Goal: Task Accomplishment & Management: Manage account settings

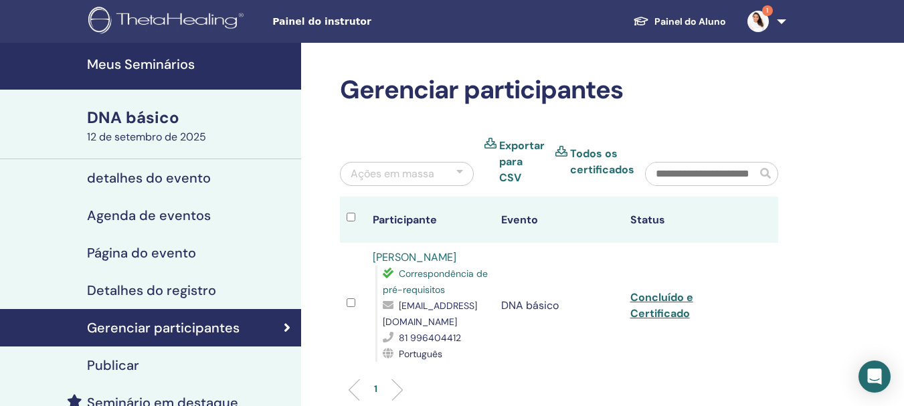
click at [767, 11] on font "1" at bounding box center [768, 10] width 2 height 9
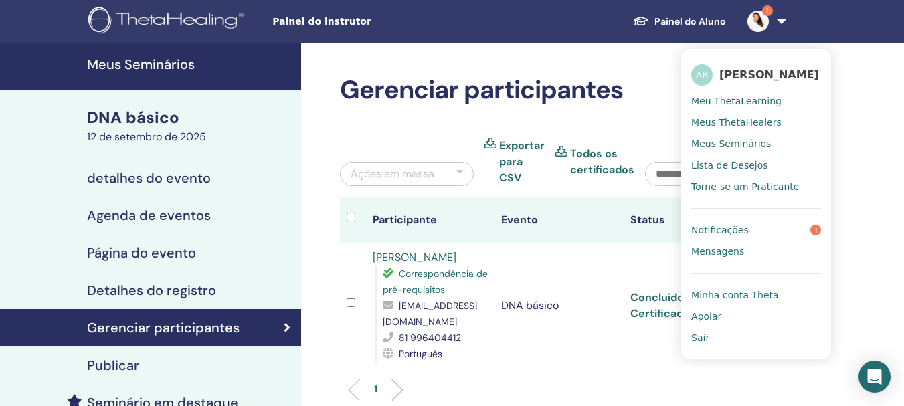
click at [732, 228] on font "Notificações" at bounding box center [721, 230] width 58 height 11
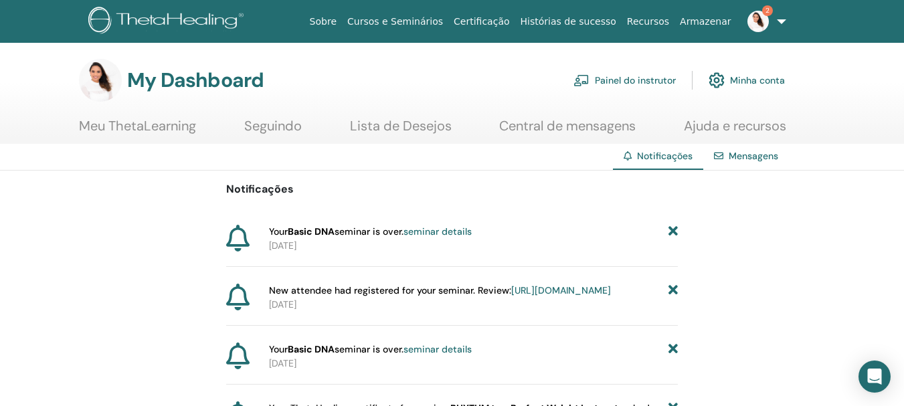
click at [678, 232] on icon at bounding box center [673, 232] width 9 height 14
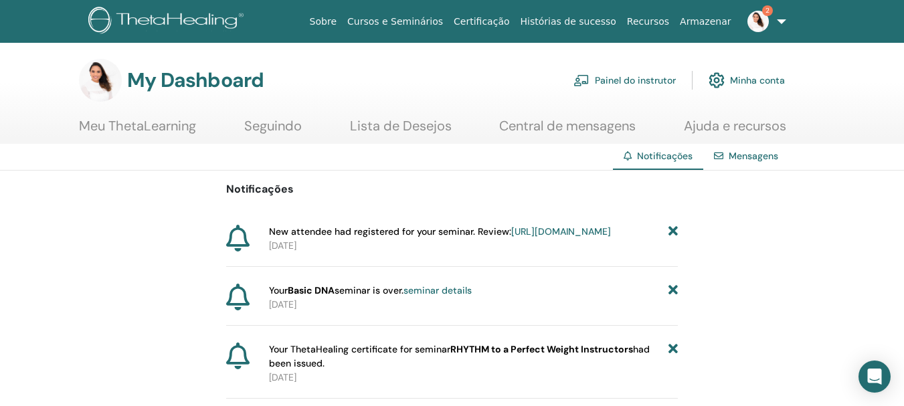
click at [675, 229] on icon at bounding box center [673, 232] width 9 height 14
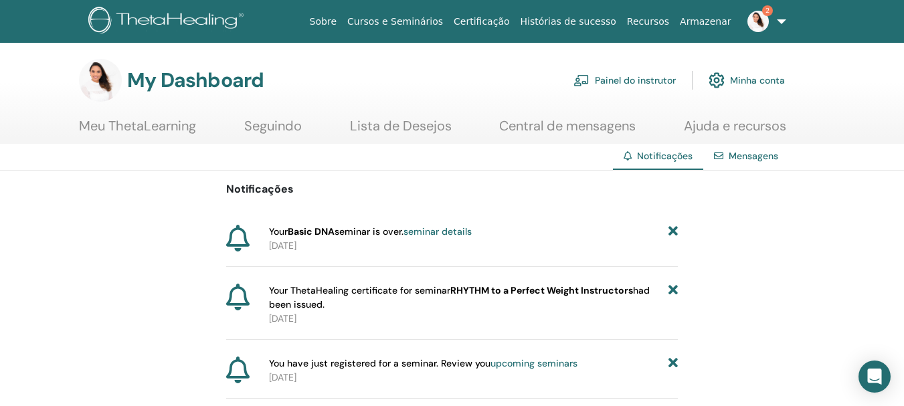
click at [675, 229] on icon at bounding box center [673, 232] width 9 height 14
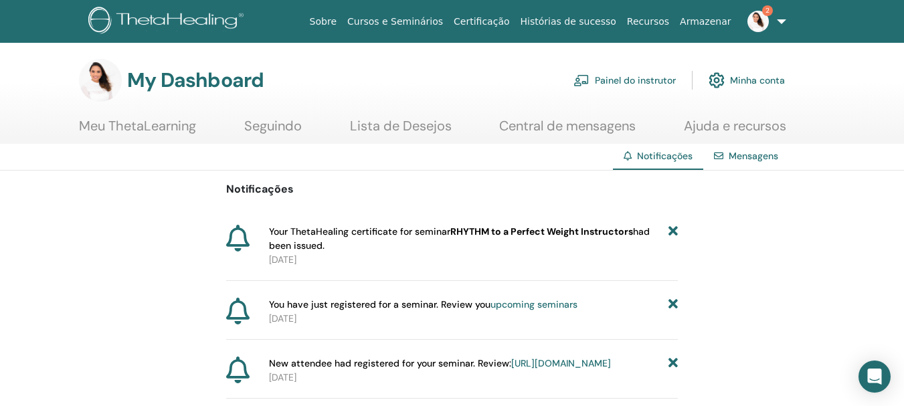
click at [675, 229] on icon at bounding box center [673, 239] width 9 height 28
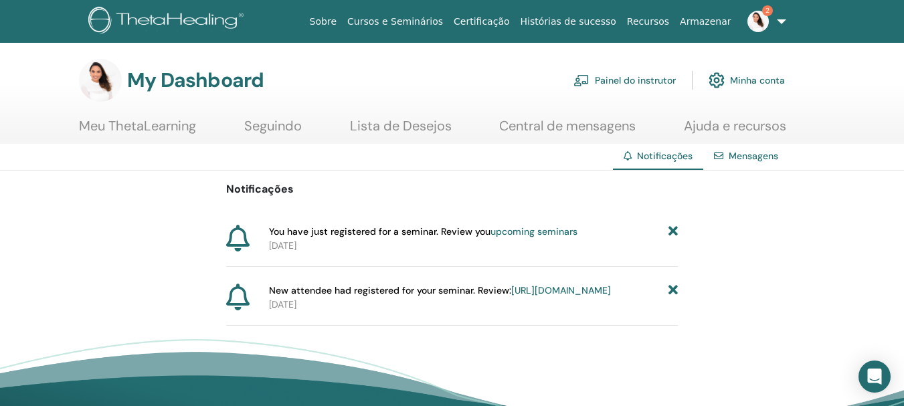
click at [675, 229] on icon at bounding box center [673, 232] width 9 height 14
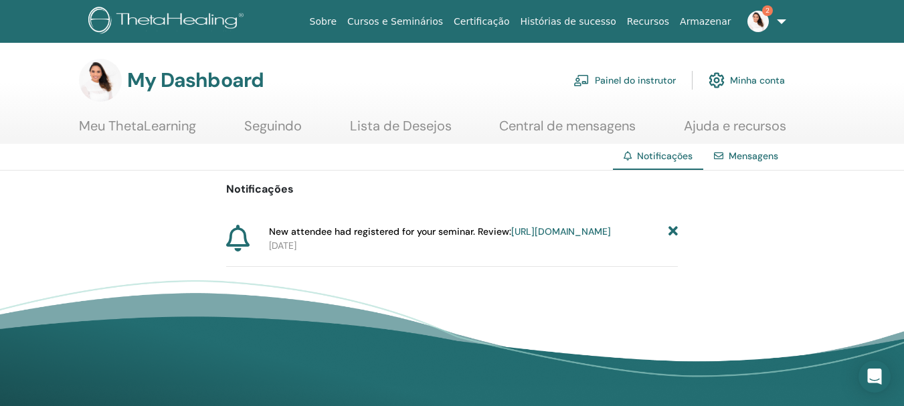
click at [675, 229] on icon at bounding box center [673, 232] width 9 height 14
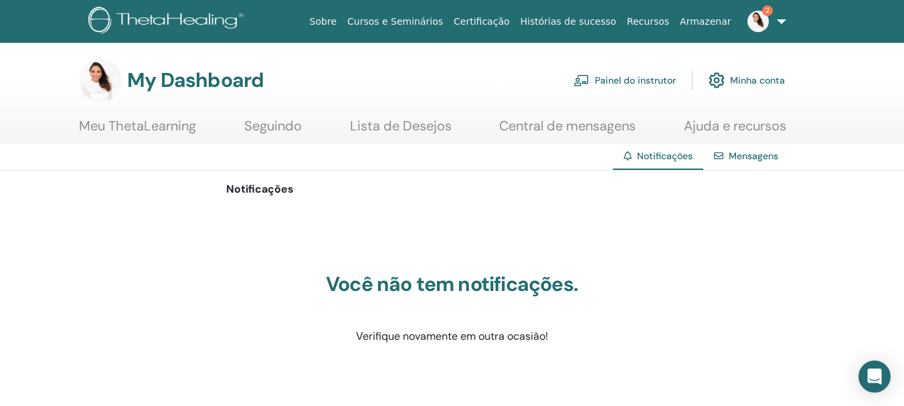
click at [759, 19] on img at bounding box center [758, 21] width 21 height 21
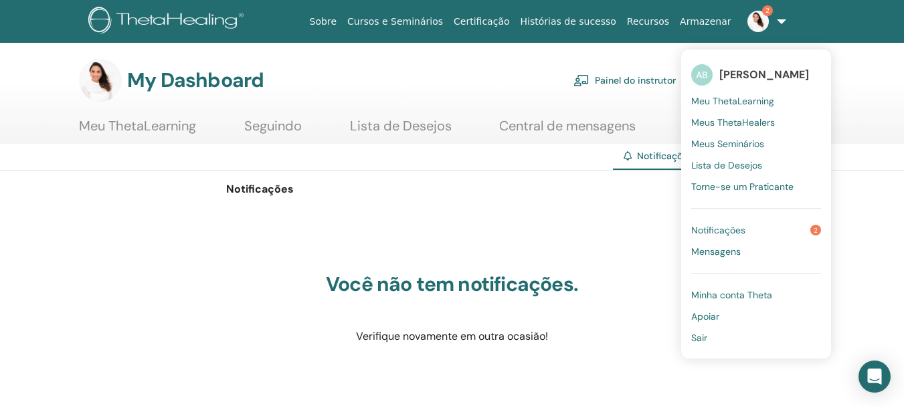
click at [739, 225] on span "Notificações" at bounding box center [719, 230] width 54 height 12
